Goal: Task Accomplishment & Management: Use online tool/utility

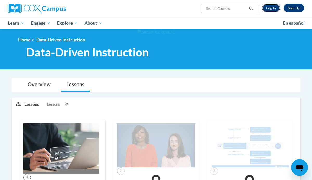
click at [272, 6] on link "Log In" at bounding box center [271, 8] width 18 height 8
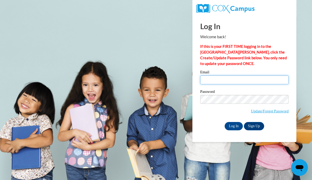
click at [209, 79] on input "Email" at bounding box center [244, 79] width 88 height 9
type input "ep00909@georgiasouthern.edu"
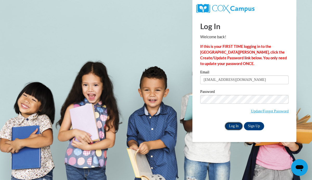
click at [229, 122] on input "Log In" at bounding box center [233, 126] width 18 height 8
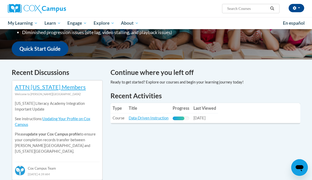
scroll to position [122, 0]
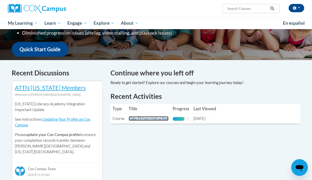
click at [143, 118] on link "Data-Driven Instruction" at bounding box center [148, 118] width 40 height 4
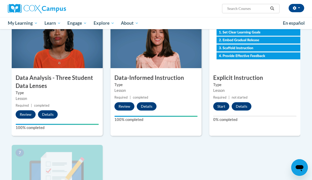
scroll to position [283, 0]
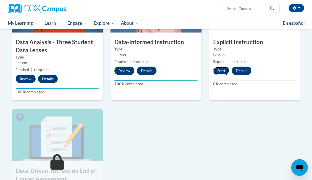
click at [219, 70] on button "Start" at bounding box center [221, 70] width 16 height 8
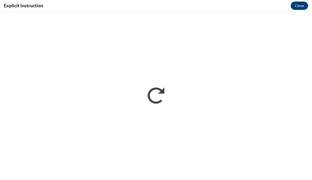
scroll to position [0, 0]
